Goal: Task Accomplishment & Management: Manage account settings

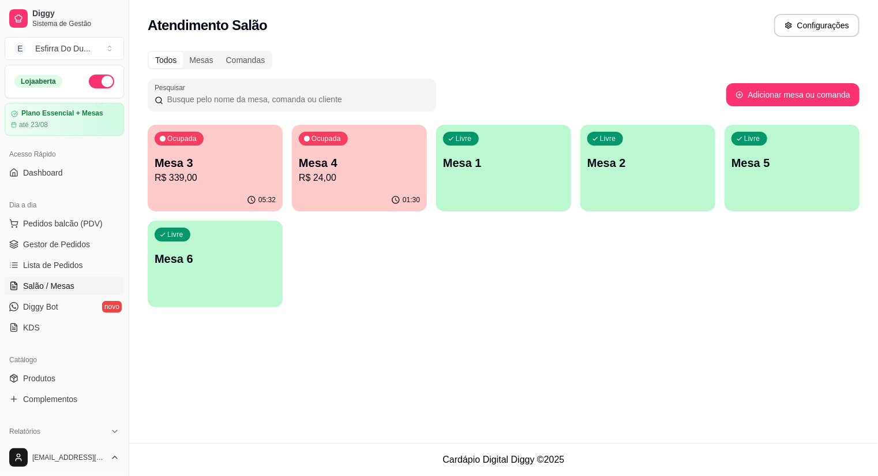
scroll to position [85, 0]
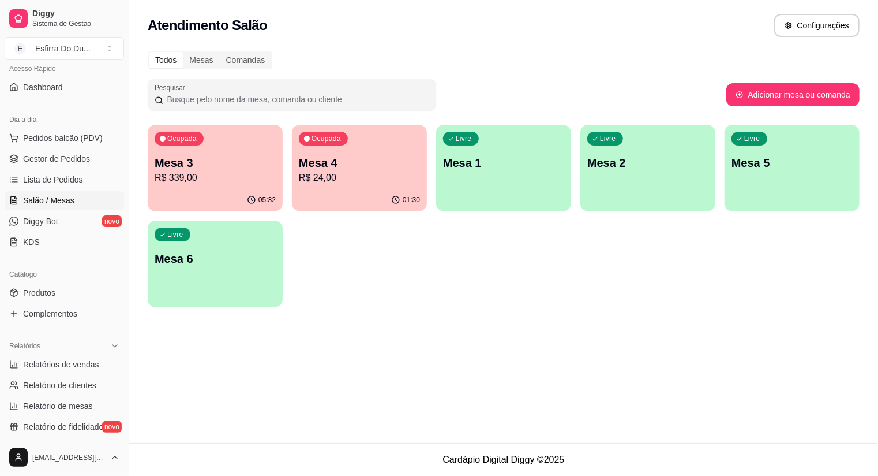
click at [226, 182] on p "R$ 339,00" at bounding box center [215, 178] width 121 height 14
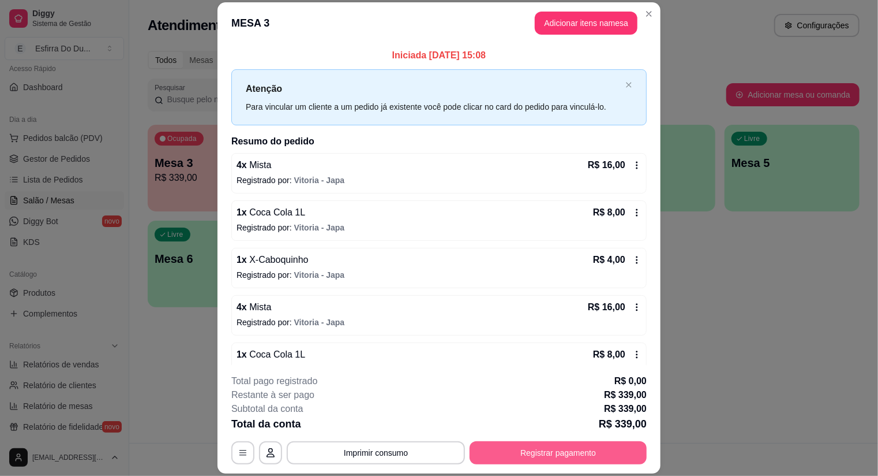
click at [539, 443] on button "Registrar pagamento" at bounding box center [558, 452] width 177 height 23
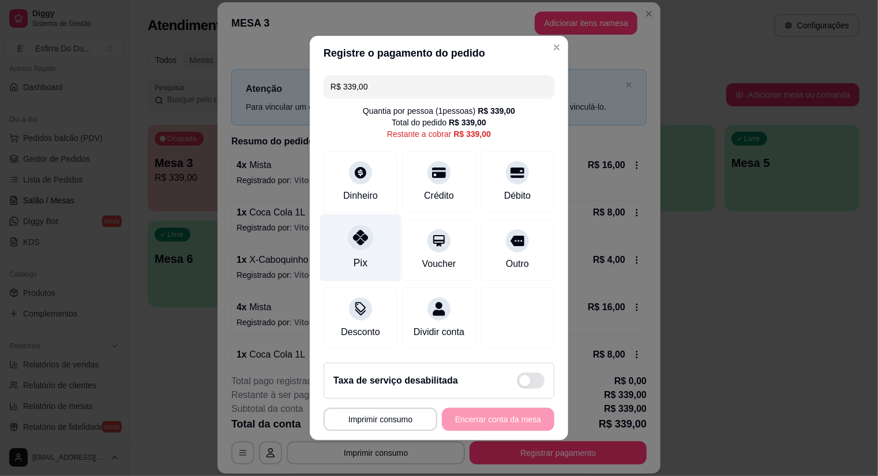
click at [347, 256] on div "Pix" at bounding box center [360, 248] width 81 height 68
type input "R$ 0,00"
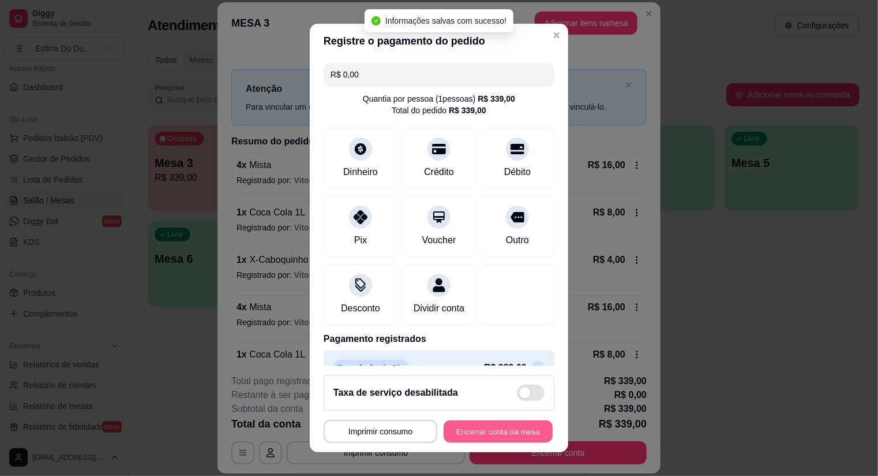
click at [487, 432] on button "Encerrar conta da mesa" at bounding box center [498, 431] width 109 height 23
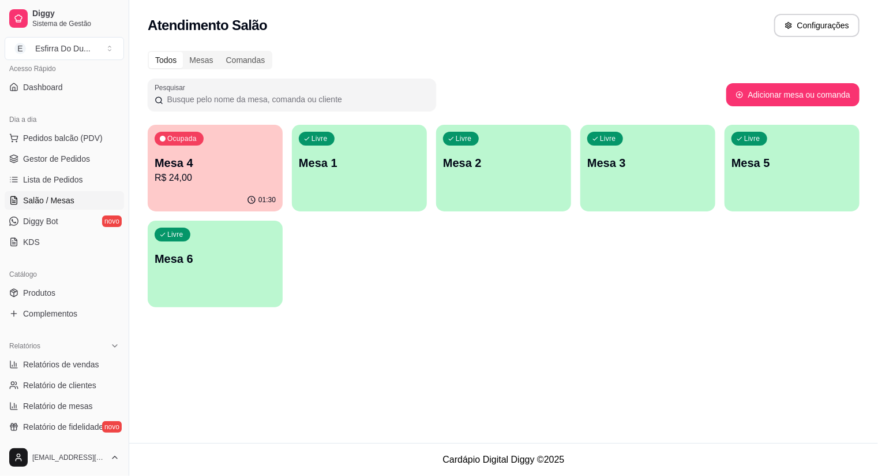
click at [240, 178] on p "R$ 24,00" at bounding box center [215, 178] width 121 height 14
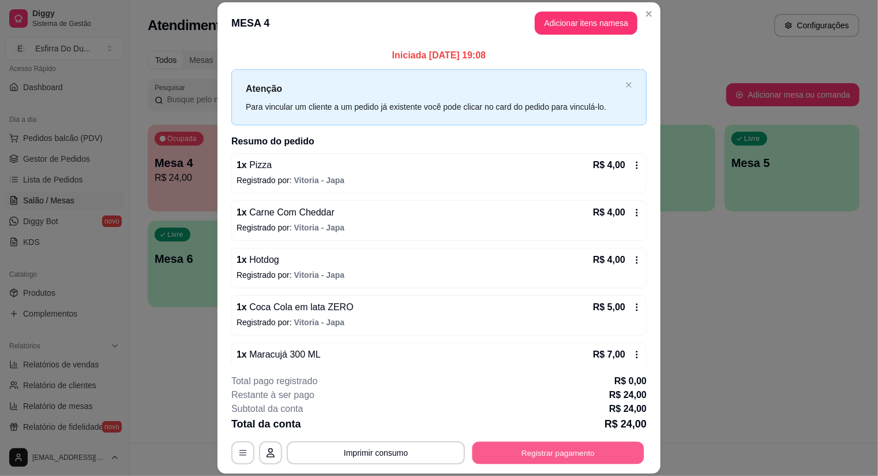
click at [494, 445] on button "Registrar pagamento" at bounding box center [559, 452] width 172 height 23
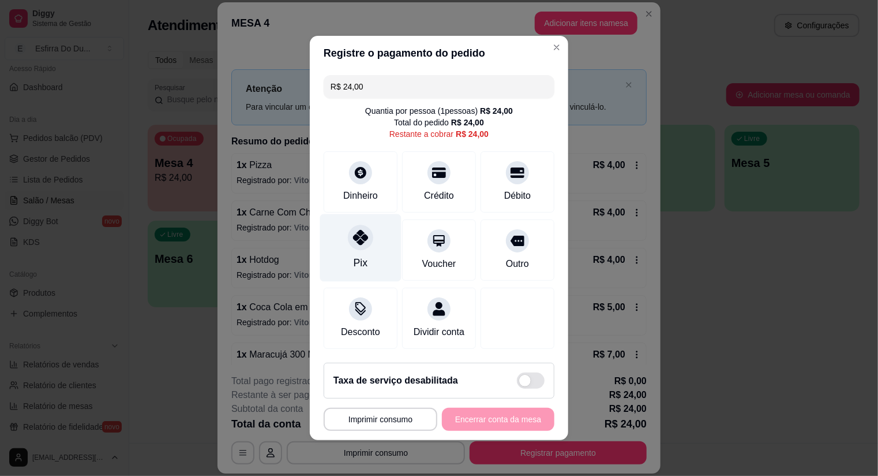
click at [359, 244] on icon at bounding box center [360, 237] width 15 height 15
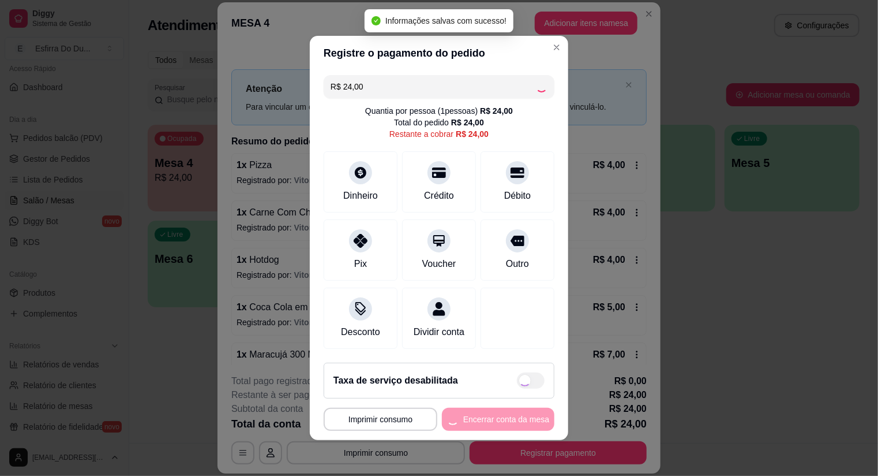
type input "R$ 0,00"
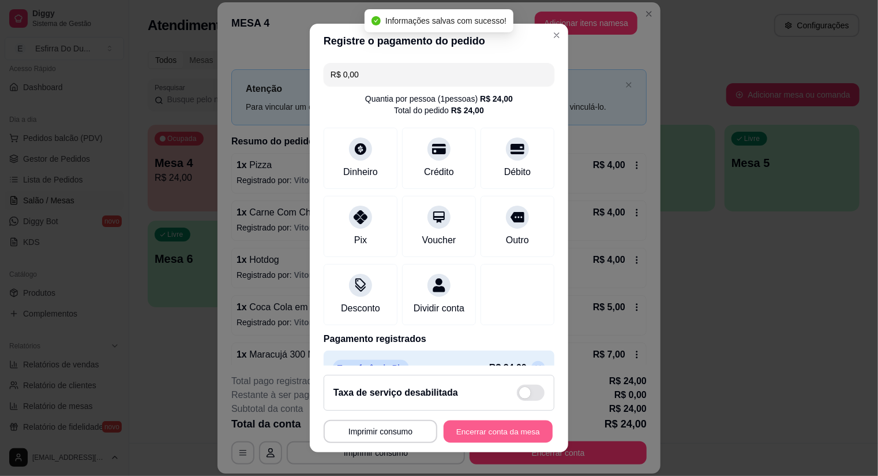
click at [486, 429] on button "Encerrar conta da mesa" at bounding box center [498, 431] width 109 height 23
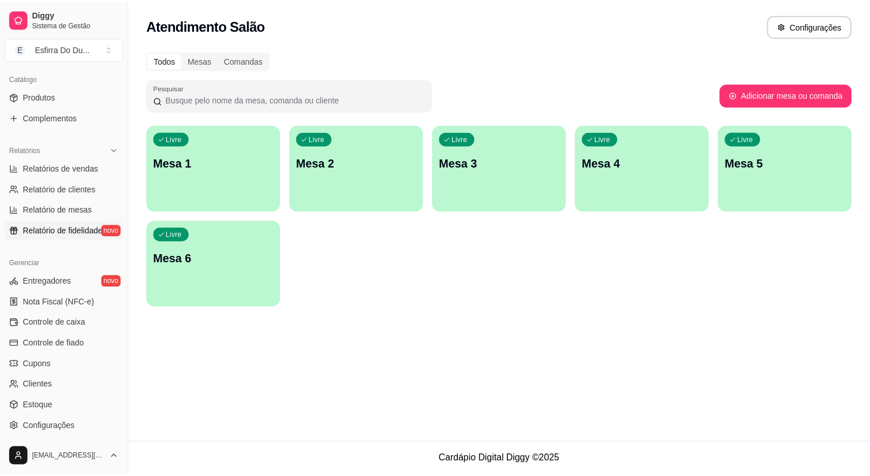
scroll to position [289, 0]
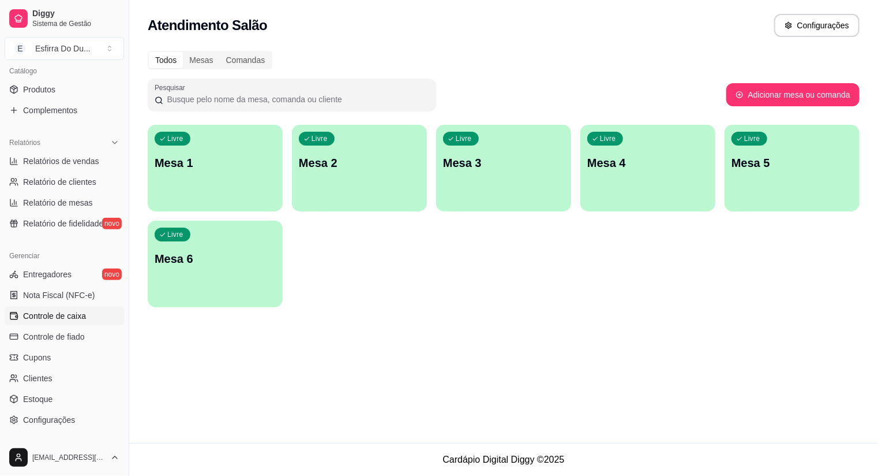
click at [87, 318] on link "Controle de caixa" at bounding box center [64, 315] width 119 height 18
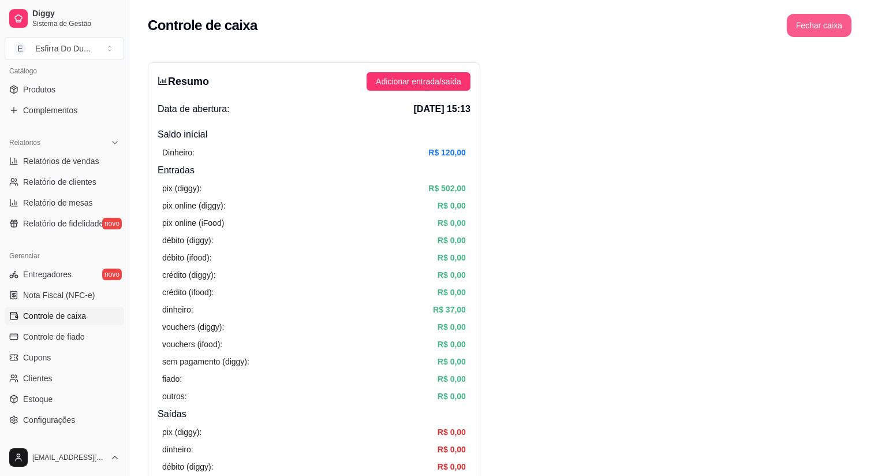
click at [828, 28] on button "Fechar caixa" at bounding box center [819, 25] width 65 height 23
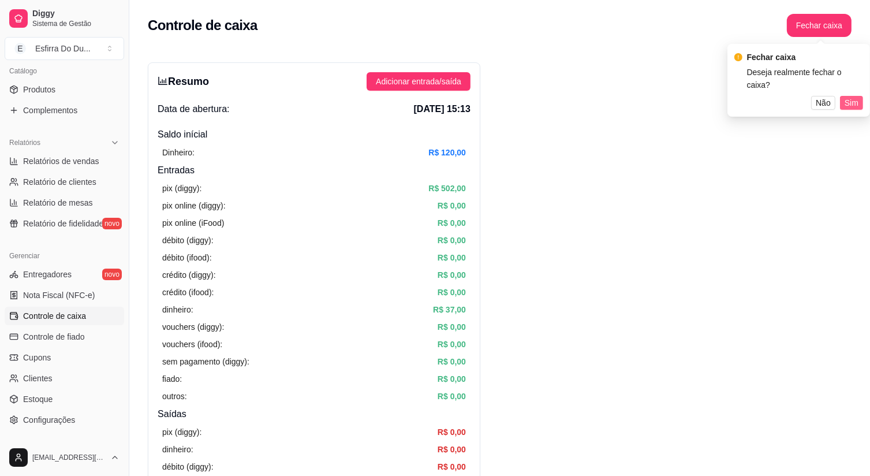
click at [857, 96] on span "Sim" at bounding box center [851, 102] width 14 height 13
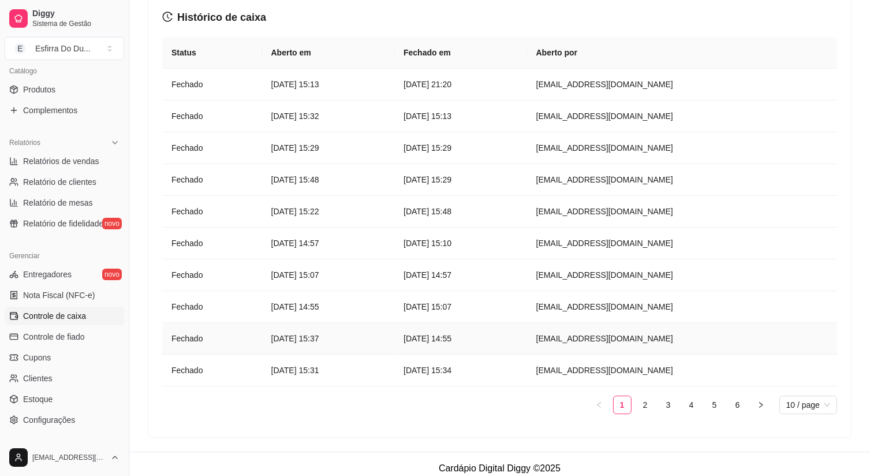
scroll to position [74, 0]
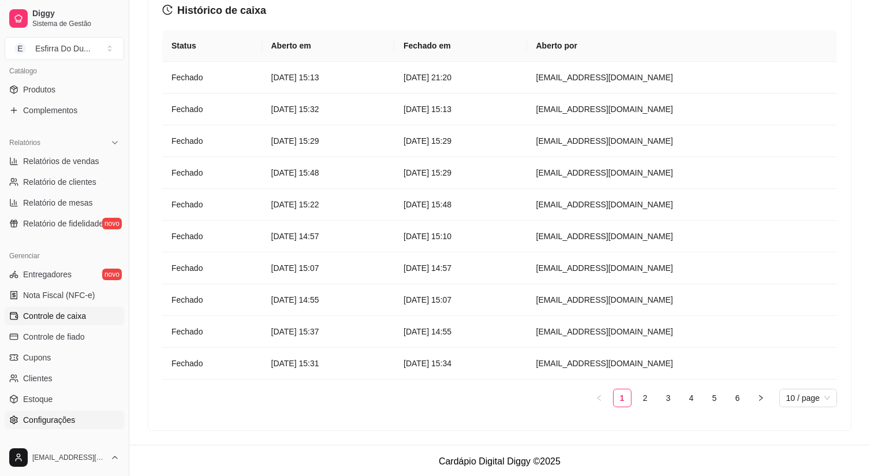
click at [58, 424] on span "Configurações" at bounding box center [49, 420] width 52 height 12
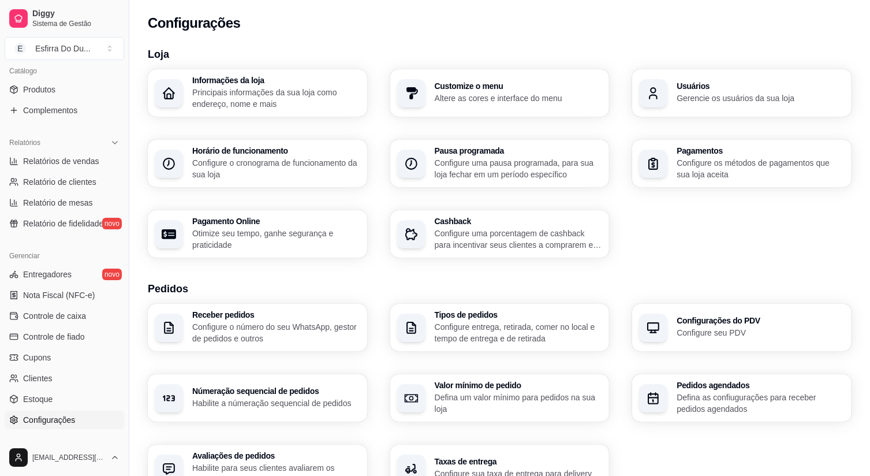
click at [58, 422] on span "Configurações" at bounding box center [49, 420] width 52 height 12
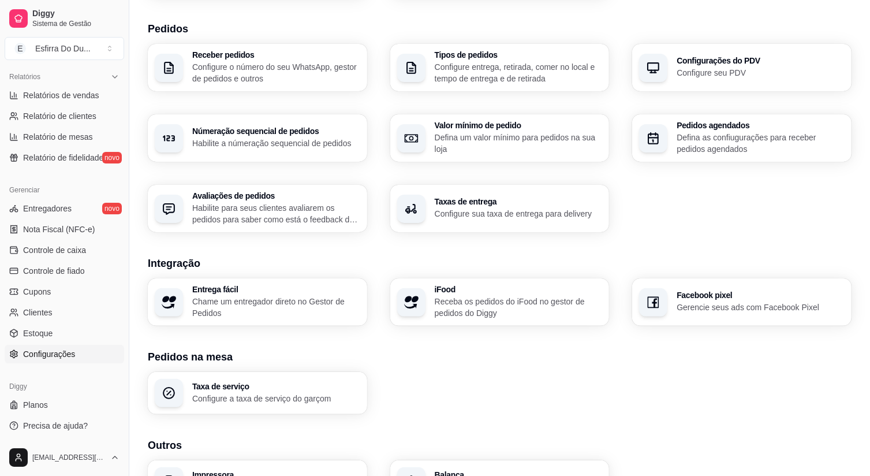
scroll to position [332, 0]
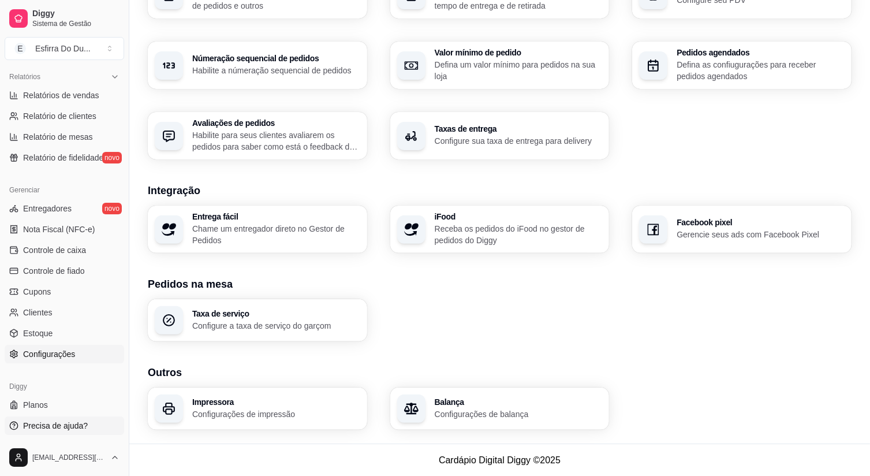
click at [77, 424] on span "Precisa de ajuda?" at bounding box center [55, 426] width 65 height 12
click at [30, 349] on span "Configurações" at bounding box center [49, 354] width 52 height 12
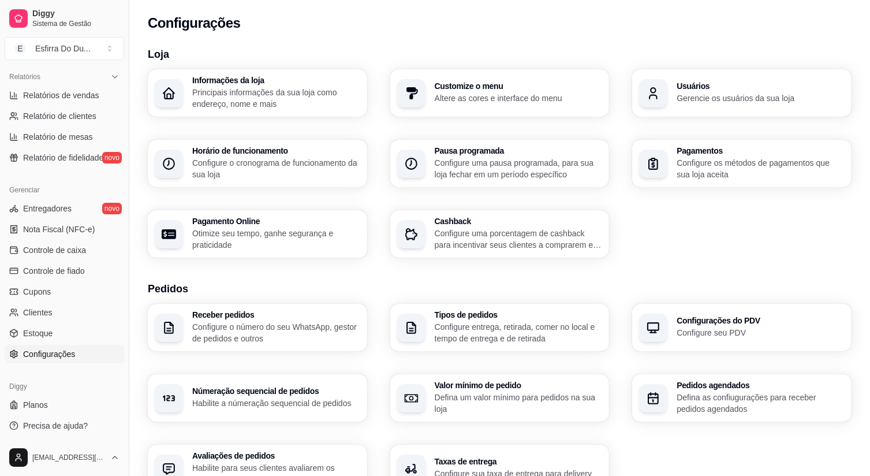
click at [95, 349] on link "Configurações" at bounding box center [64, 354] width 119 height 18
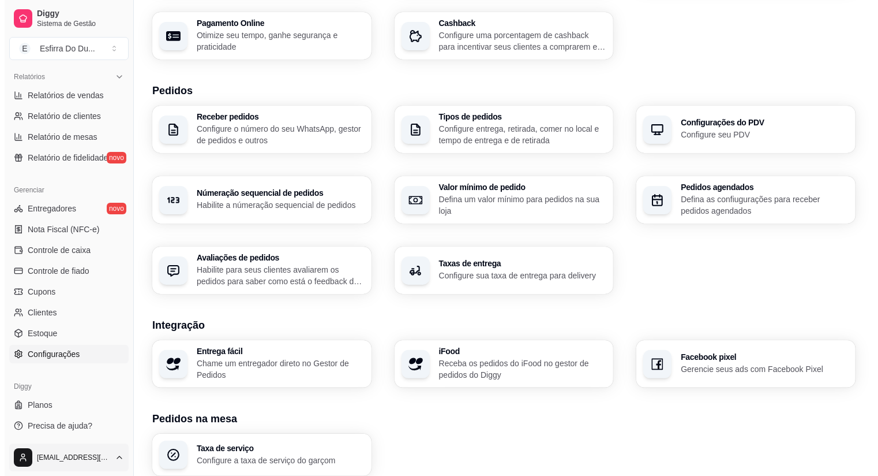
scroll to position [231, 0]
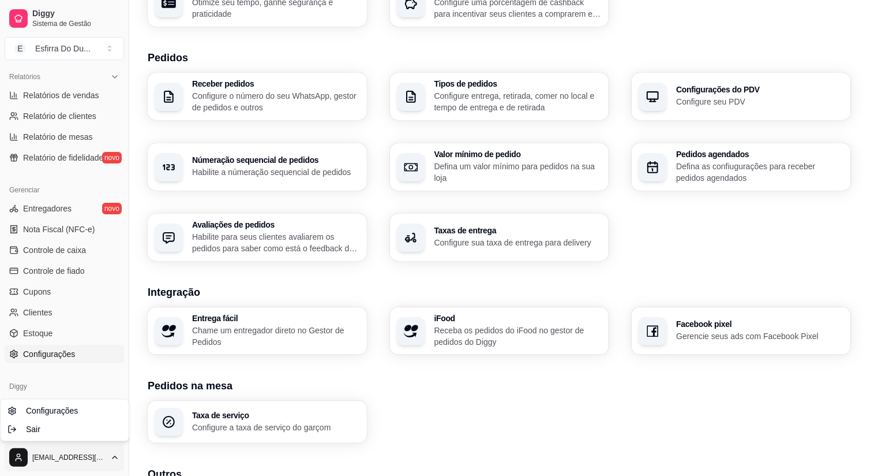
click at [20, 245] on html "Diggy Sistema de Gestão E Esfirra Do Du ... Loja aberta Plano Essencial + Mesas…" at bounding box center [439, 7] width 878 height 476
click at [37, 429] on span "Sair" at bounding box center [33, 429] width 14 height 12
